Goal: Information Seeking & Learning: Understand process/instructions

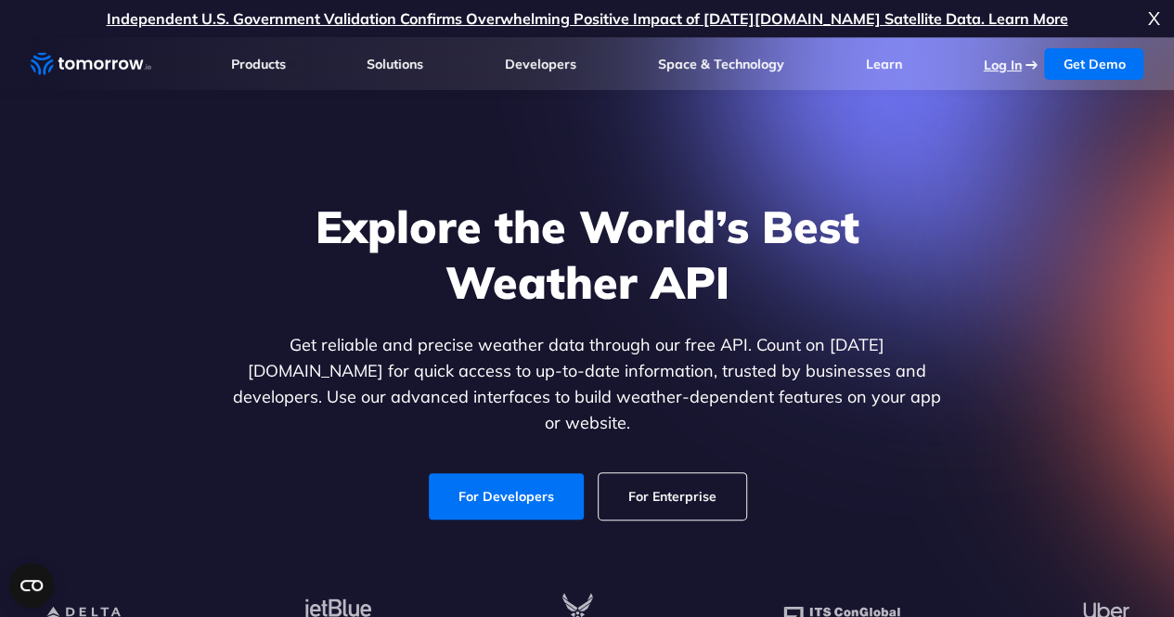
click at [571, 62] on link "Log In" at bounding box center [1001, 65] width 38 height 17
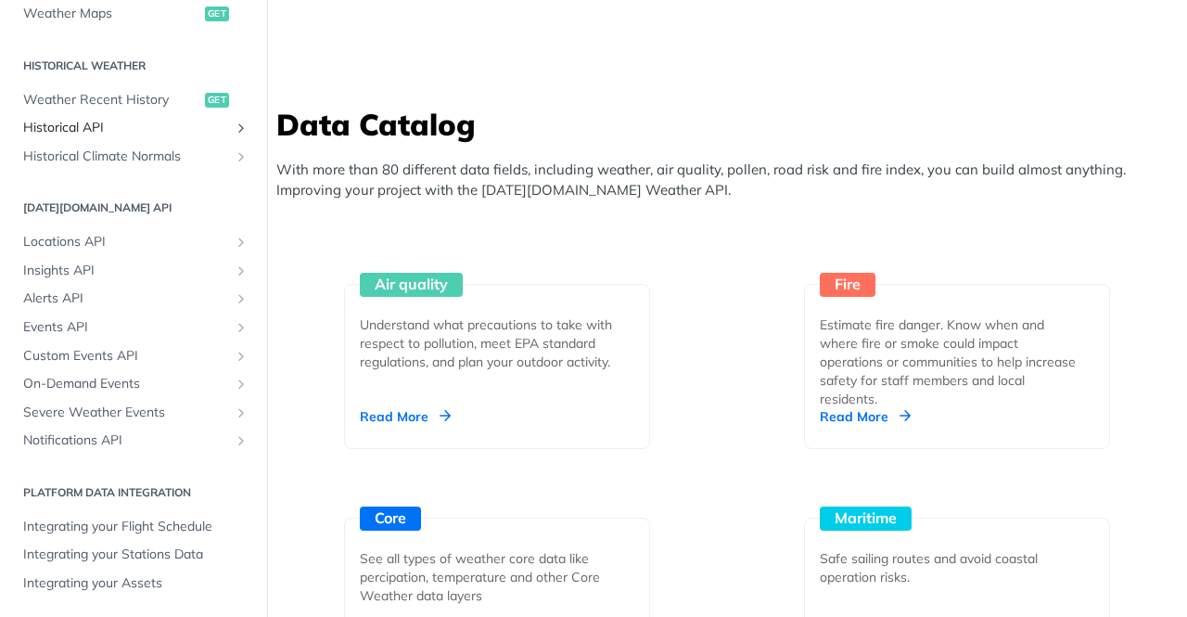
scroll to position [1948, 0]
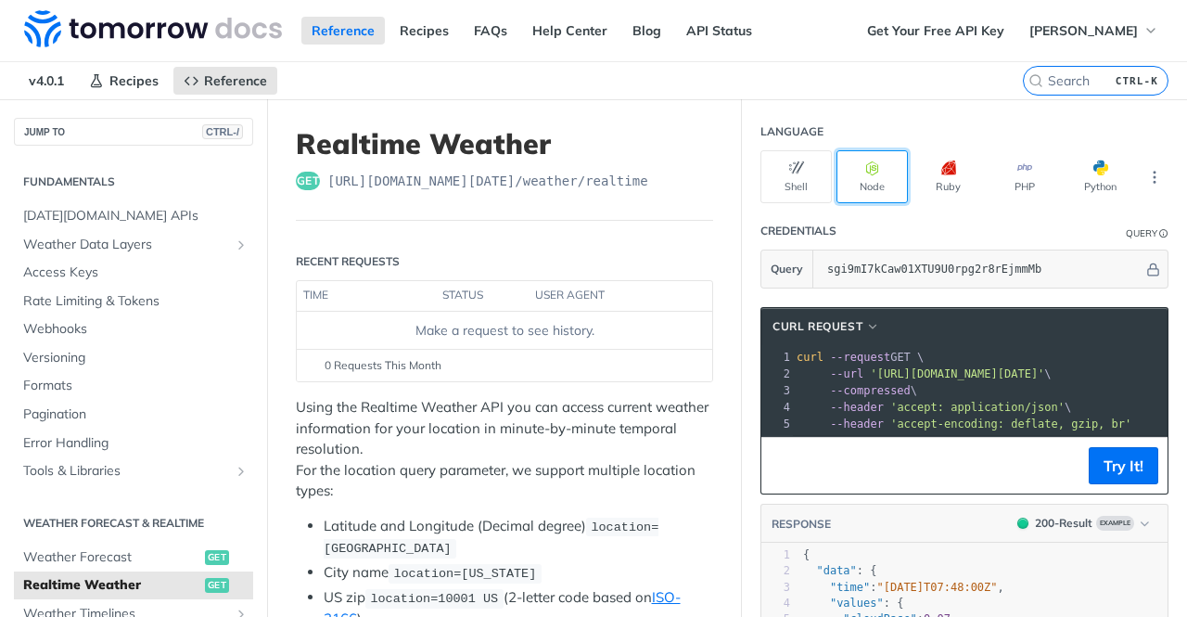
click at [840, 182] on button "Node" at bounding box center [872, 176] width 71 height 53
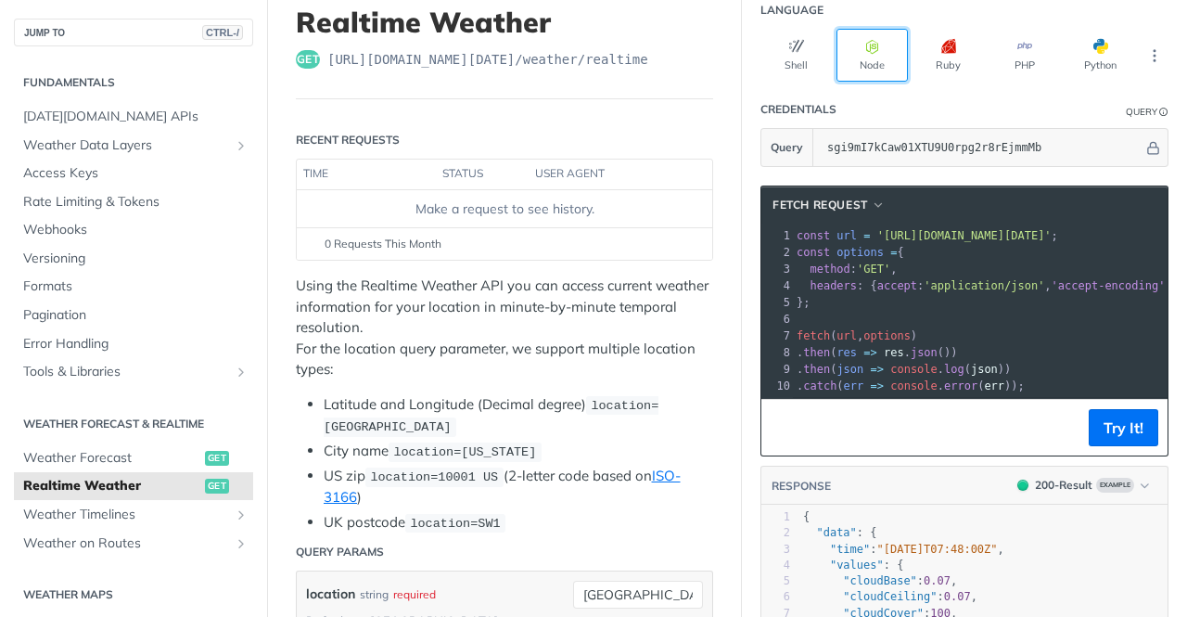
scroll to position [93, 0]
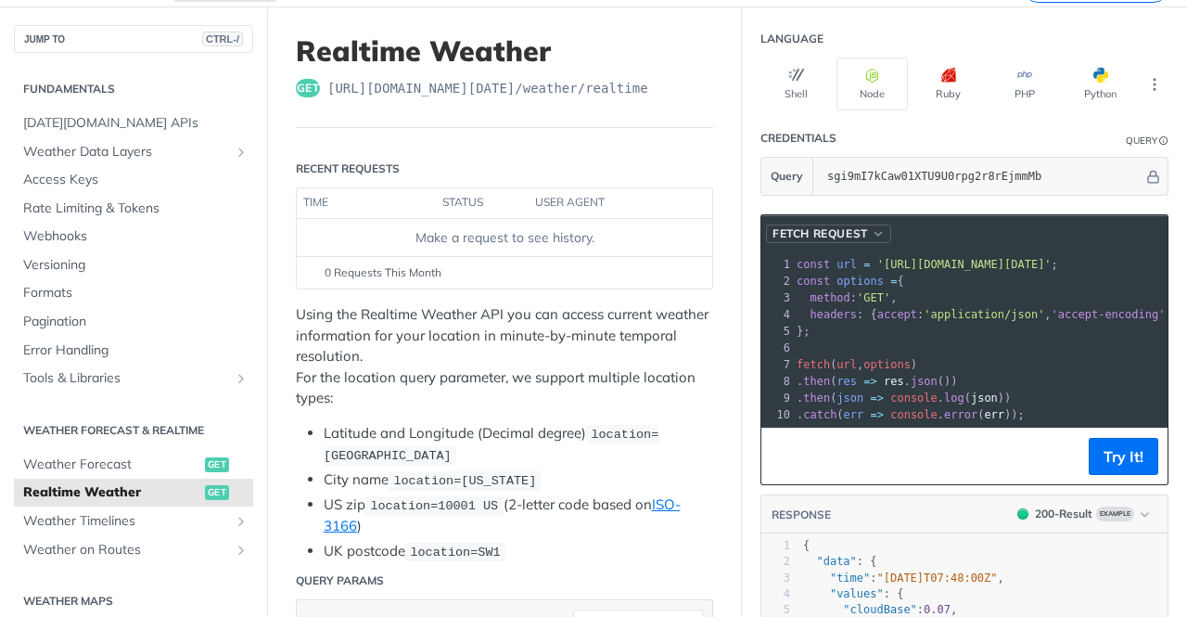
click at [850, 230] on span "fetch Request" at bounding box center [821, 233] width 96 height 17
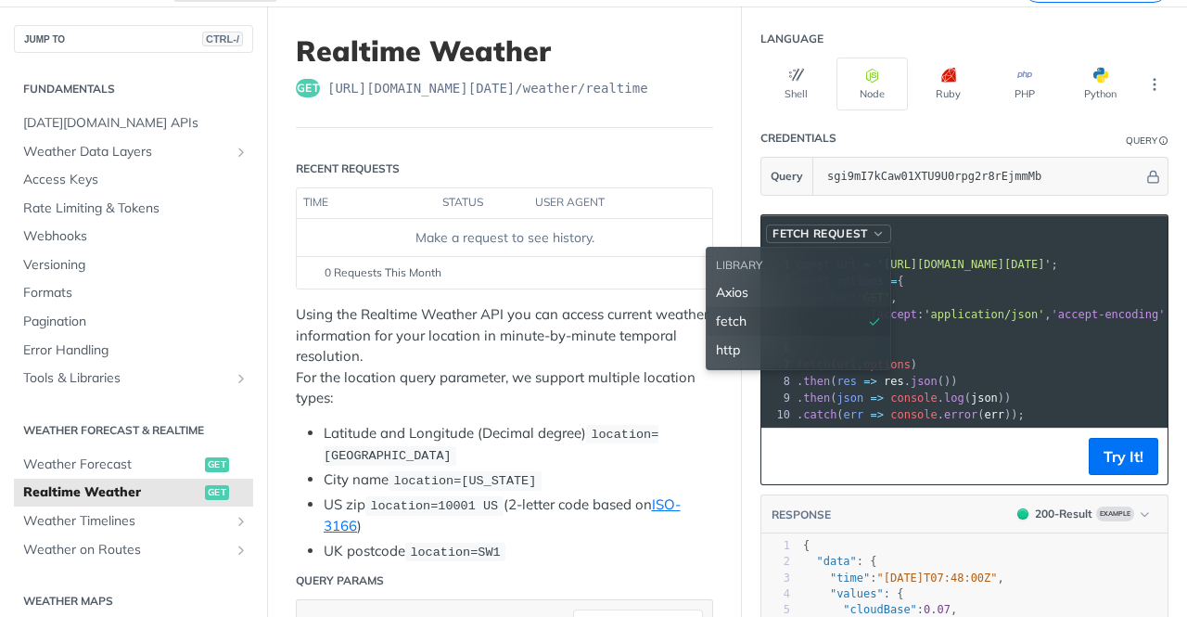
click at [850, 230] on span "fetch Request" at bounding box center [821, 233] width 96 height 17
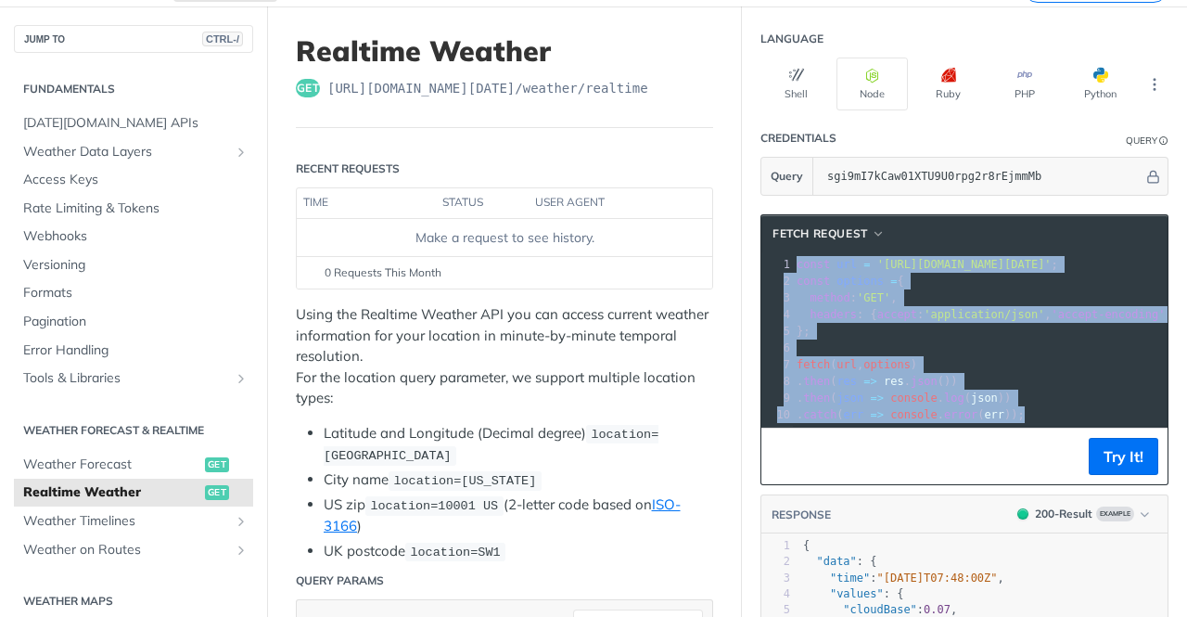
drag, startPoint x: 1010, startPoint y: 409, endPoint x: 783, endPoint y: 244, distance: 280.9
click at [783, 244] on div "fetch Request xxxxxxxxxx 10 1 const url = 'https://api.tomorrow.io/v4/weather/r…" at bounding box center [965, 349] width 408 height 271
copy div "const url = 'https://api.tomorrow.io/v4/weather/realtime?location=toronto&apike…"
click at [882, 340] on pre "​" at bounding box center [1148, 348] width 711 height 17
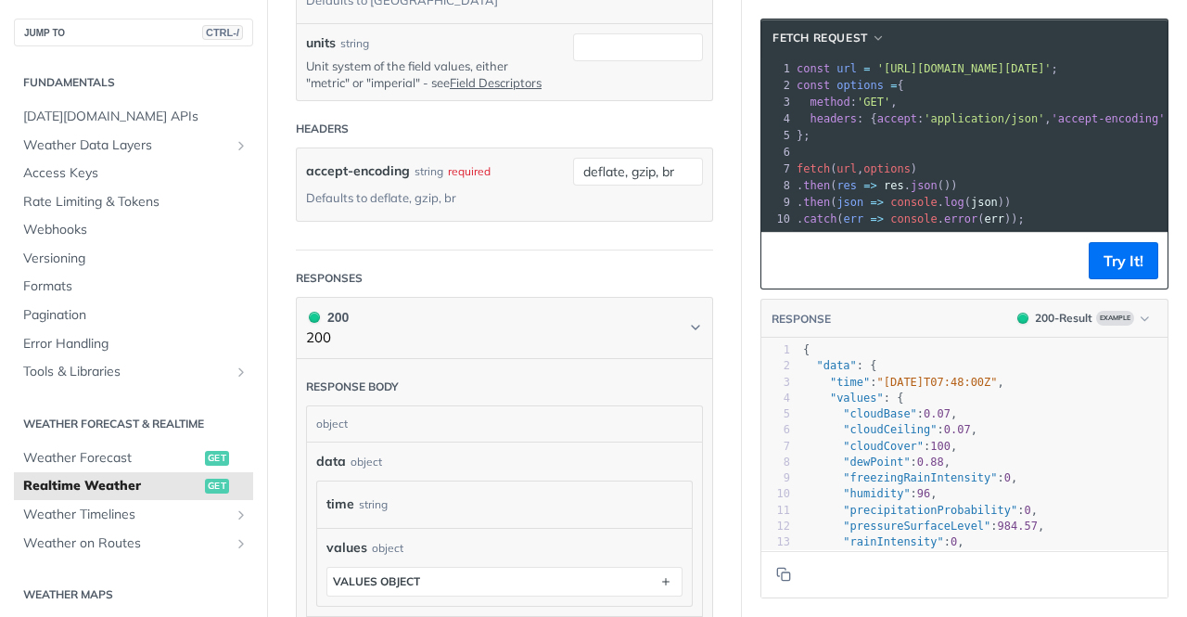
scroll to position [0, 0]
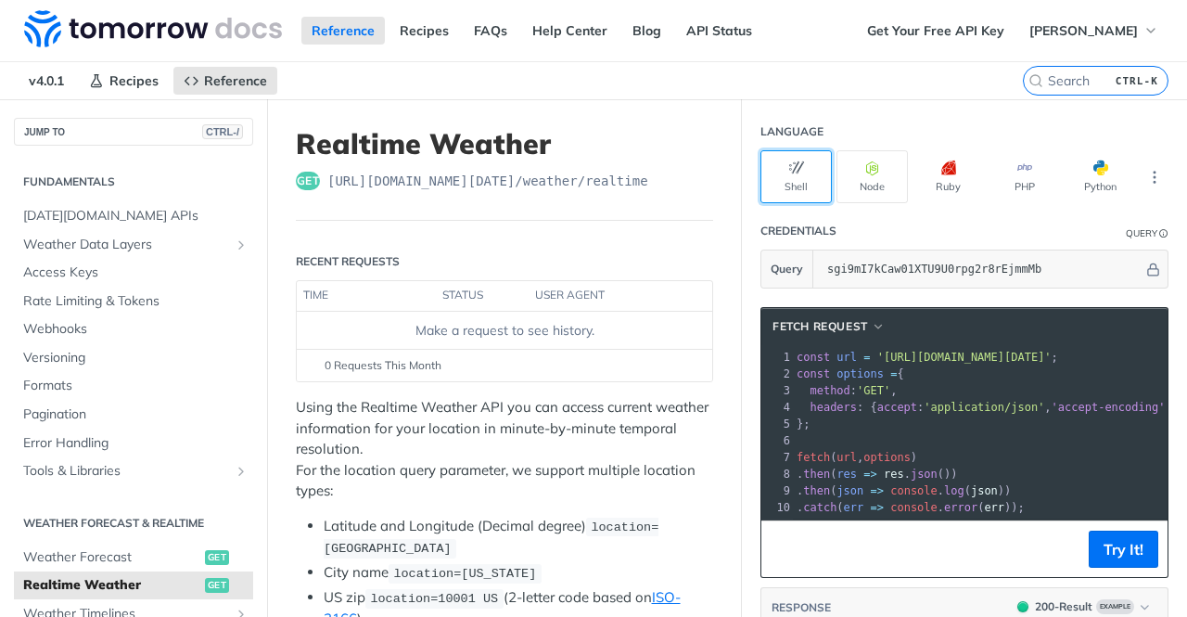
click at [804, 181] on button "Shell" at bounding box center [796, 176] width 71 height 53
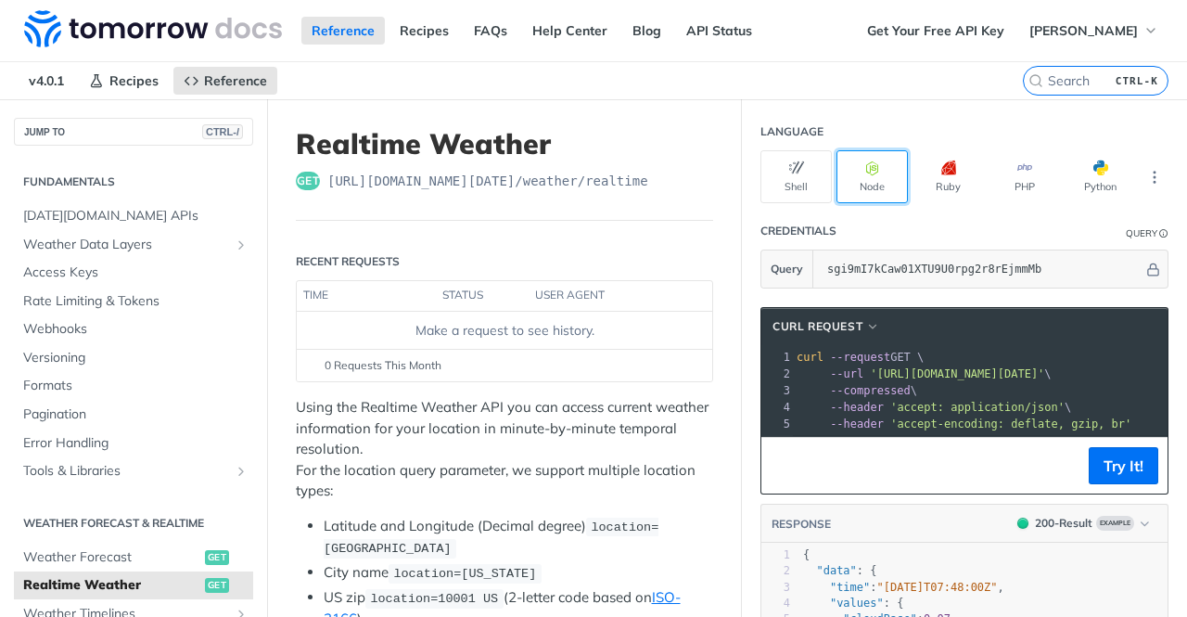
click at [851, 181] on button "Node" at bounding box center [872, 176] width 71 height 53
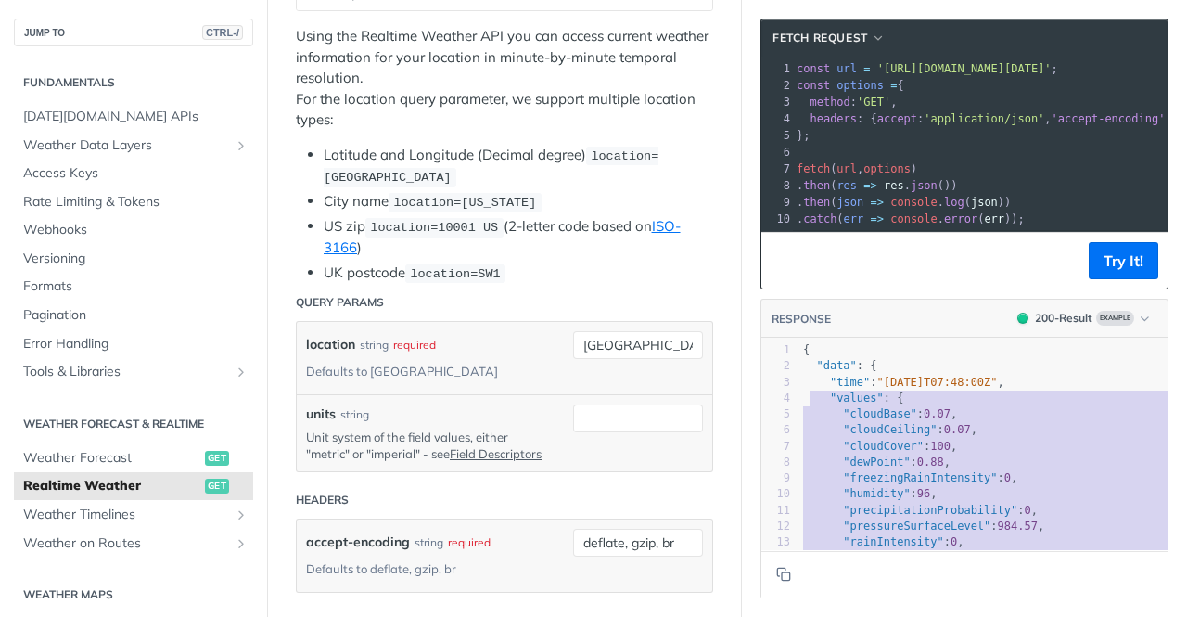
type textarea "{ "data": { "time": "2023-01-26T07:48:00Z", "values": { "cloudBase": 0.07, "clo…"
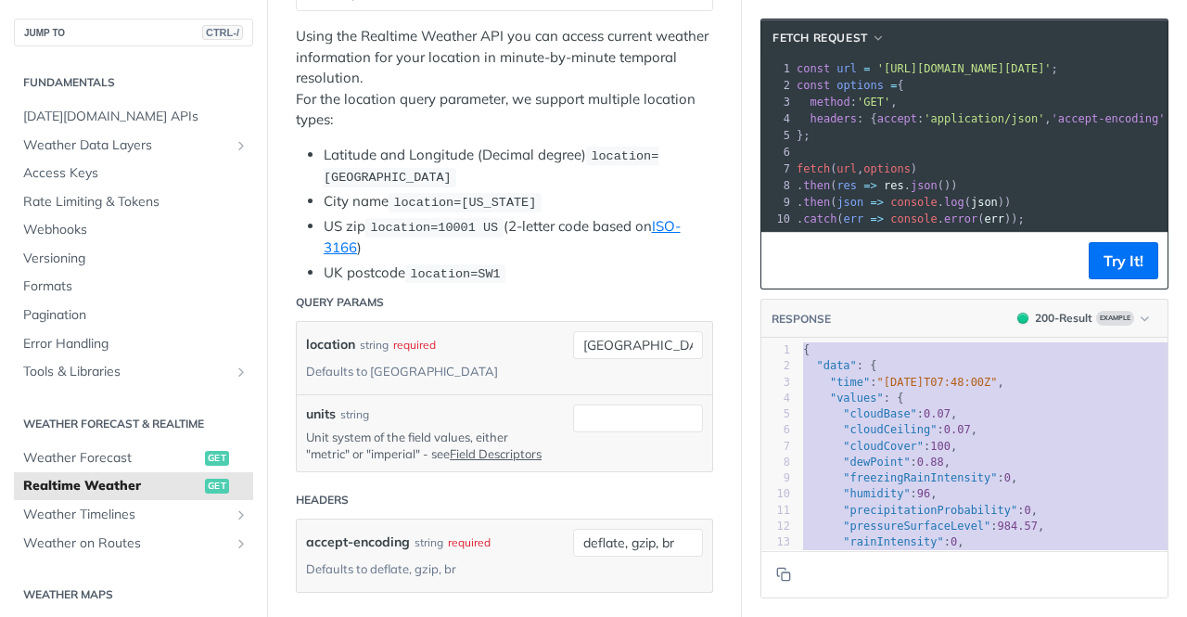
drag, startPoint x: 848, startPoint y: 525, endPoint x: 785, endPoint y: 360, distance: 176.8
click at [800, 360] on div "1 { 2 "data" : { 3 "time" : "2023-01-26T07:48:00Z" , 4 "values" : { 5 "cloudBas…" at bounding box center [1017, 606] width 435 height 528
click at [917, 499] on span "96" at bounding box center [923, 493] width 13 height 13
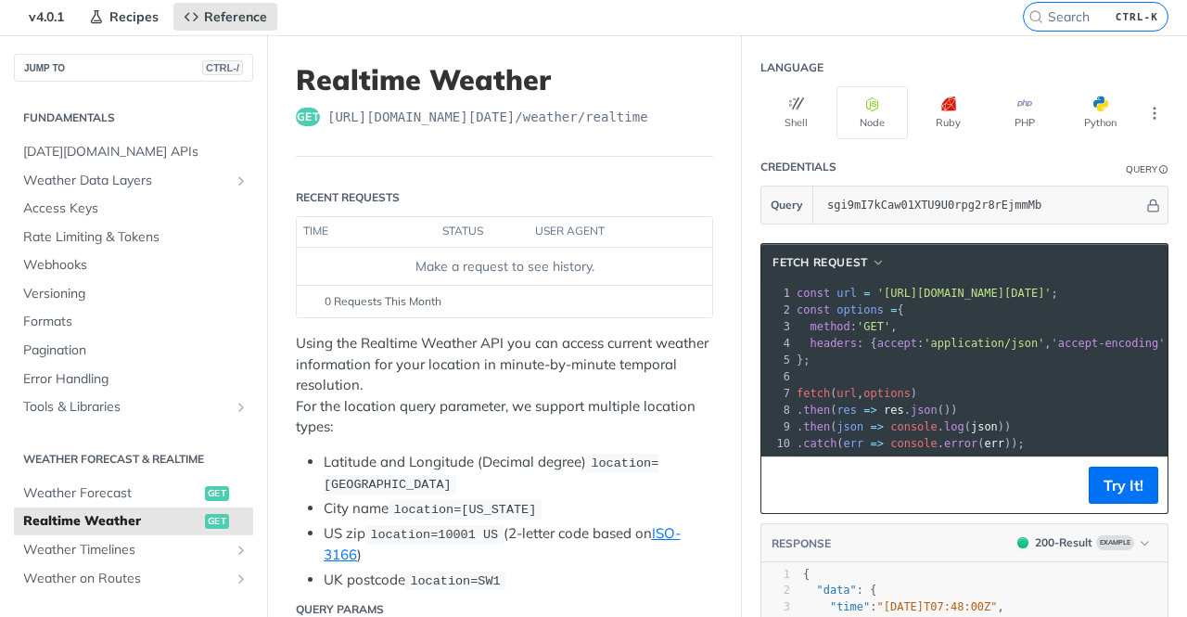
scroll to position [93, 0]
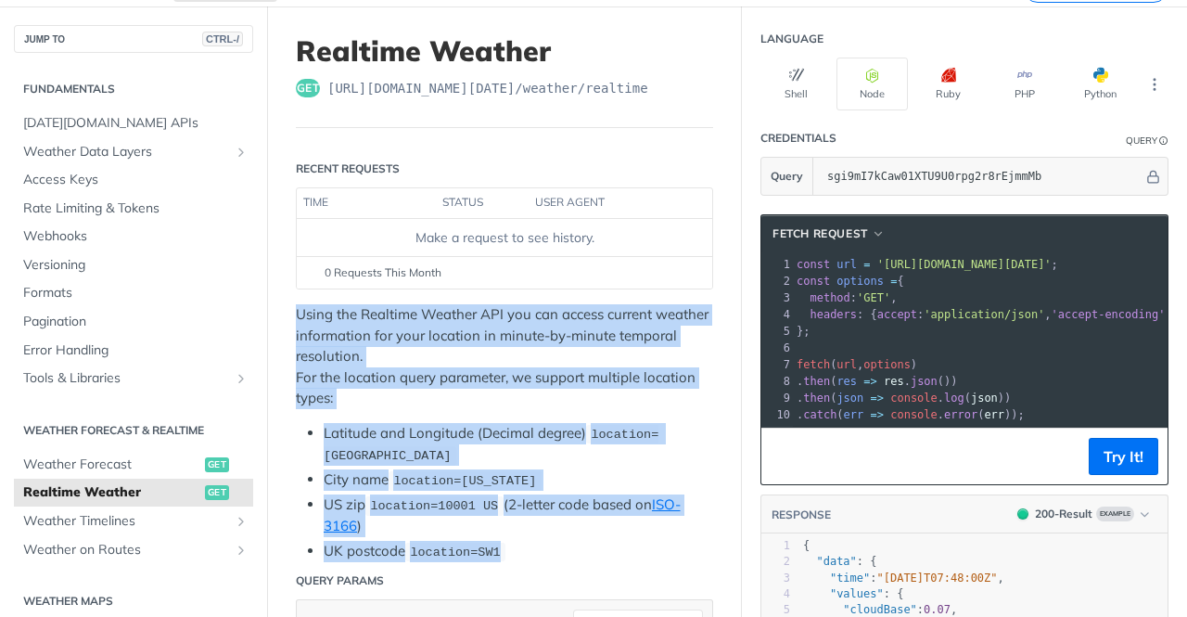
drag, startPoint x: 293, startPoint y: 305, endPoint x: 622, endPoint y: 535, distance: 401.0
copy div "Using the Realtime Weather API you can access current weather information for y…"
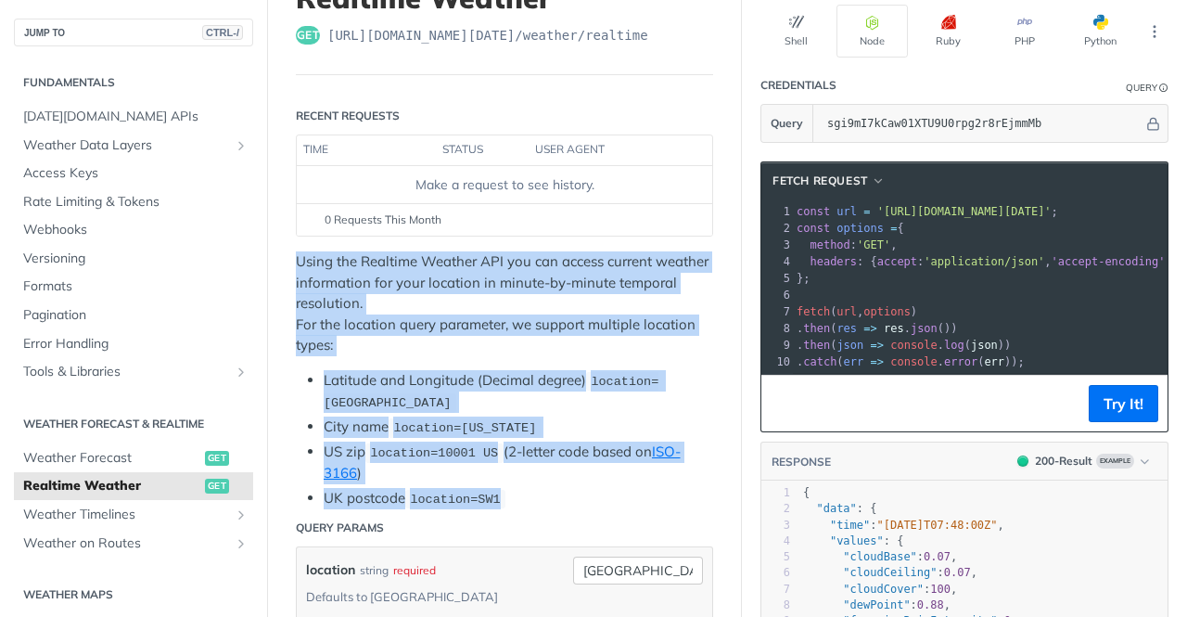
scroll to position [371, 0]
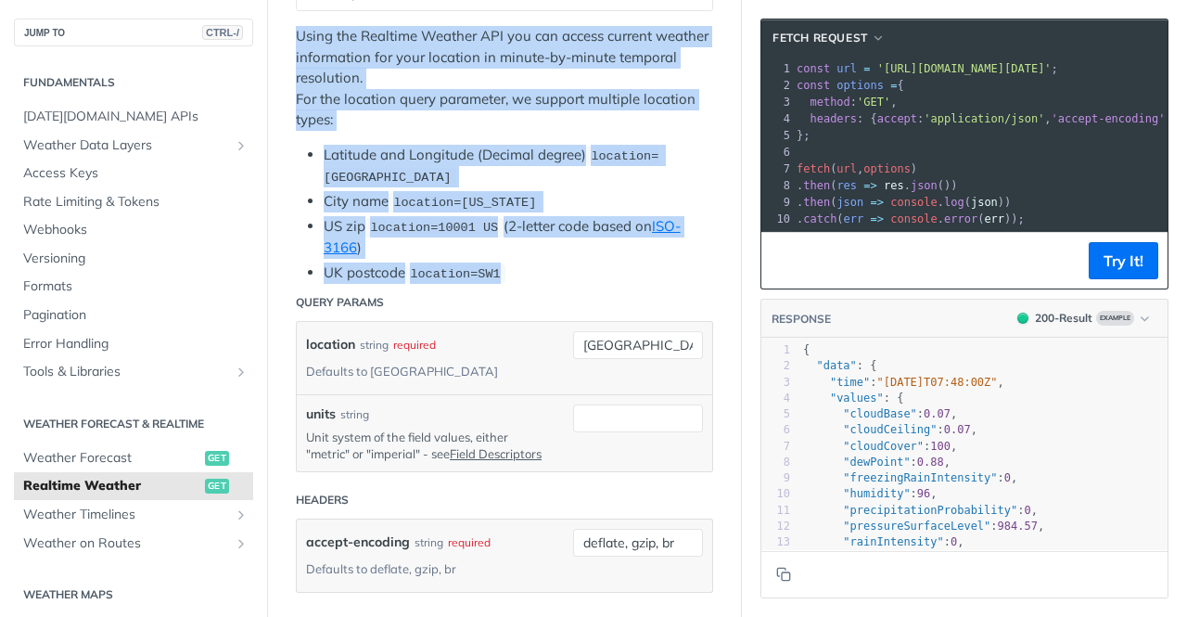
copy div "Using the Realtime Weather API you can access current weather information for y…"
click at [618, 224] on li "US zip location=10001 US (2-letter code based on ISO-3166 )" at bounding box center [519, 237] width 390 height 43
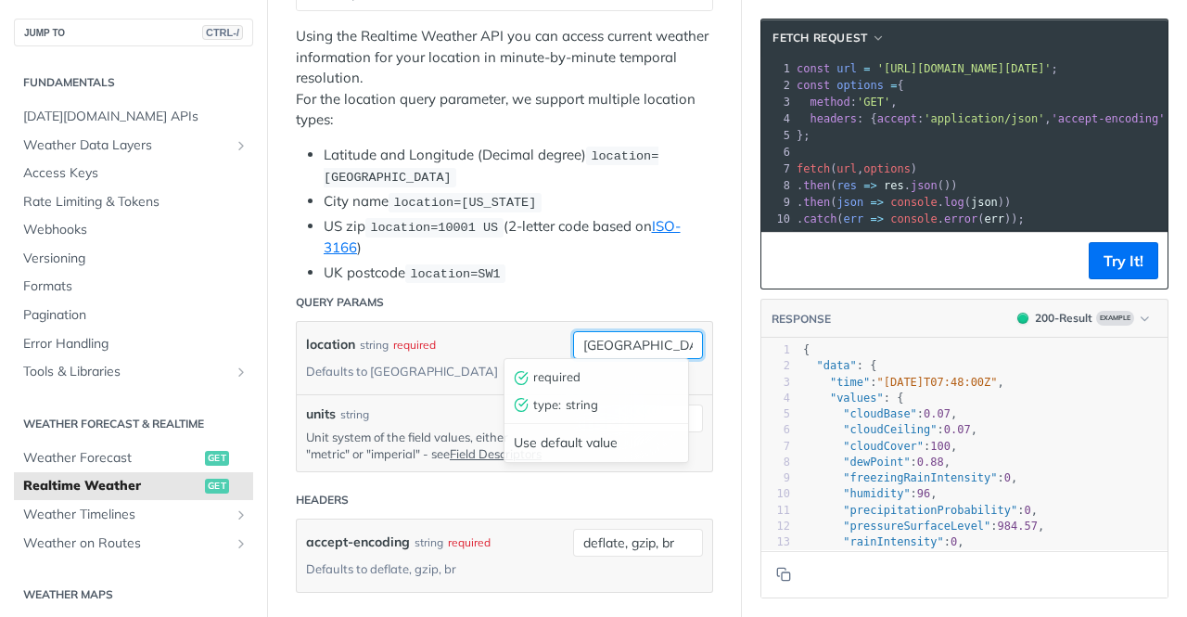
click at [647, 337] on input "toronto" at bounding box center [638, 345] width 130 height 28
click at [621, 284] on header "Query Params" at bounding box center [504, 302] width 417 height 37
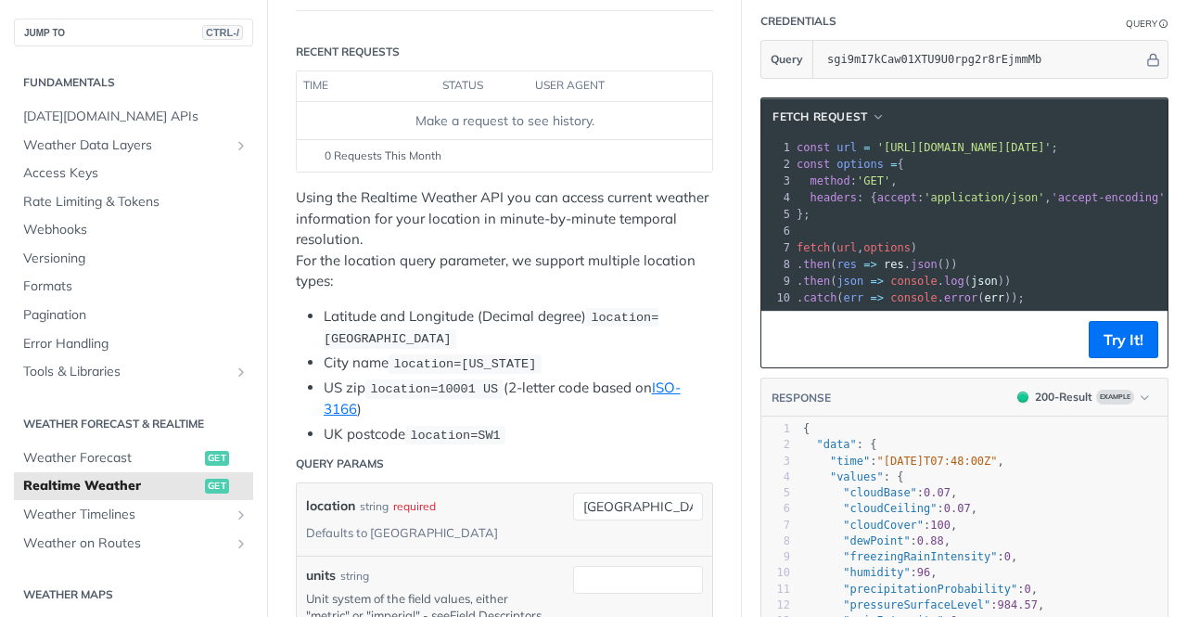
scroll to position [85, 0]
